Goal: Check status: Check status

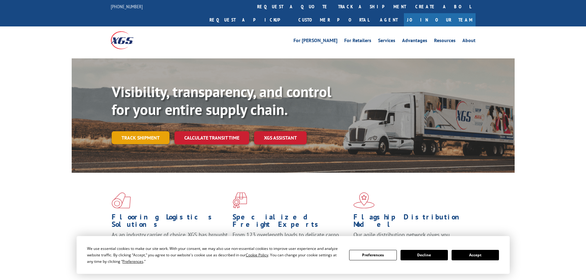
click at [145, 131] on link "Track shipment" at bounding box center [141, 137] width 58 height 13
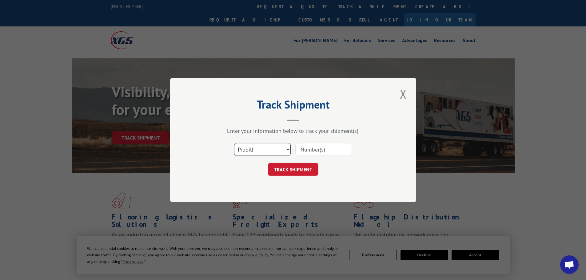
click at [273, 147] on select "Select category... Probill BOL PO" at bounding box center [262, 149] width 57 height 13
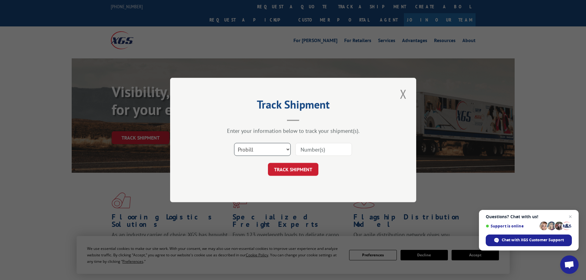
select select "po"
click at [234, 143] on select "Select category... Probill BOL PO" at bounding box center [262, 149] width 57 height 13
click at [317, 148] on input at bounding box center [323, 149] width 57 height 13
paste input "89509322"
type input "89509322"
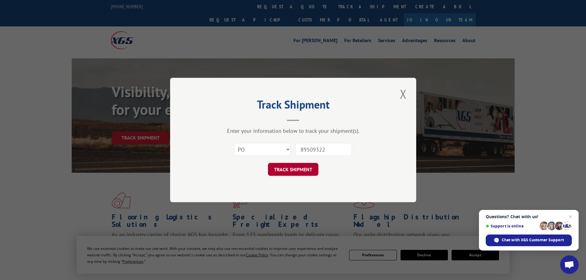
click at [284, 169] on button "TRACK SHIPMENT" at bounding box center [293, 169] width 50 height 13
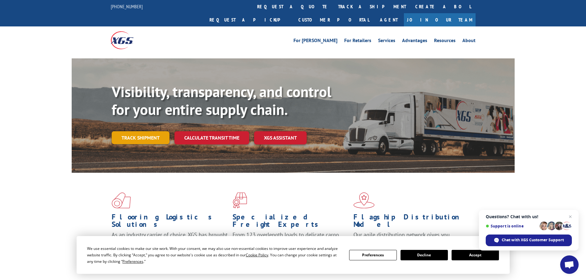
click at [135, 131] on link "Track shipment" at bounding box center [141, 137] width 58 height 13
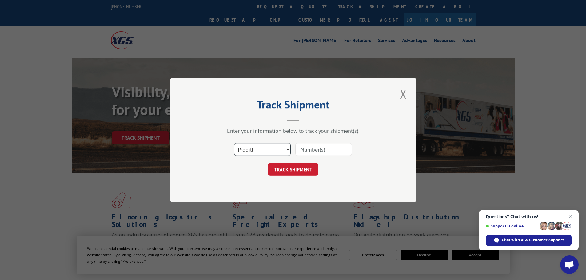
click at [276, 148] on select "Select category... Probill BOL PO" at bounding box center [262, 149] width 57 height 13
select select "po"
click at [234, 143] on select "Select category... Probill BOL PO" at bounding box center [262, 149] width 57 height 13
click at [312, 152] on input at bounding box center [323, 149] width 57 height 13
paste input "89509322"
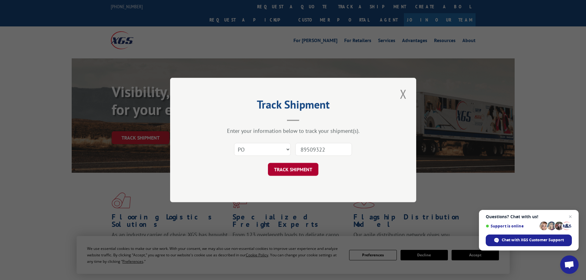
type input "89509322"
click at [297, 168] on button "TRACK SHIPMENT" at bounding box center [293, 169] width 50 height 13
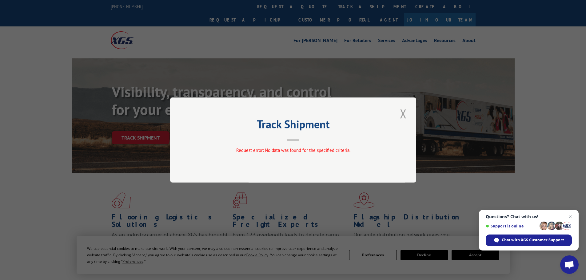
click at [403, 111] on button "Close modal" at bounding box center [403, 113] width 10 height 17
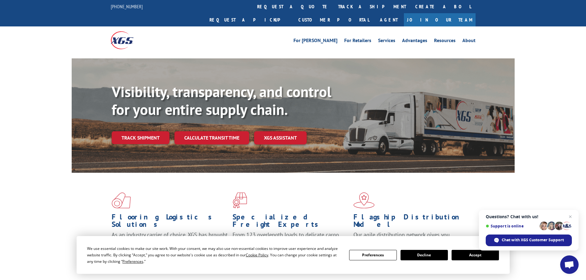
click at [476, 256] on button "Accept" at bounding box center [475, 255] width 47 height 10
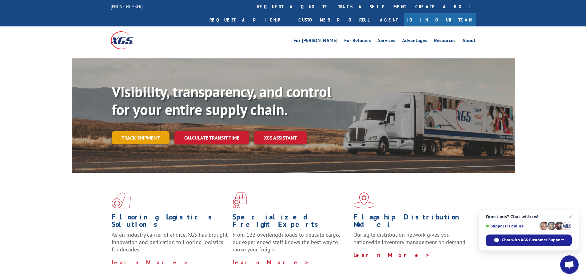
click at [143, 131] on link "Track shipment" at bounding box center [141, 137] width 58 height 13
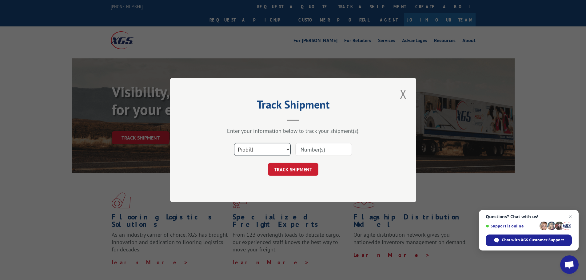
click at [278, 151] on select "Select category... Probill BOL PO" at bounding box center [262, 149] width 57 height 13
select select "po"
click at [234, 143] on select "Select category... Probill BOL PO" at bounding box center [262, 149] width 57 height 13
click at [333, 149] on input at bounding box center [323, 149] width 57 height 13
paste input "89509322"
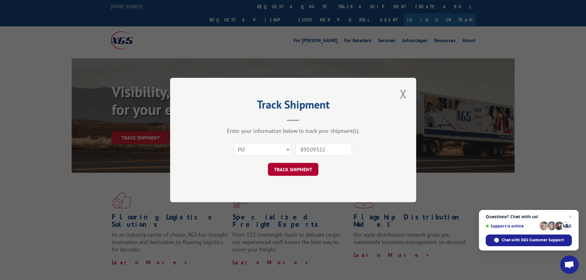
type input "89509322"
click at [299, 171] on button "TRACK SHIPMENT" at bounding box center [293, 169] width 50 height 13
